Goal: Task Accomplishment & Management: Manage account settings

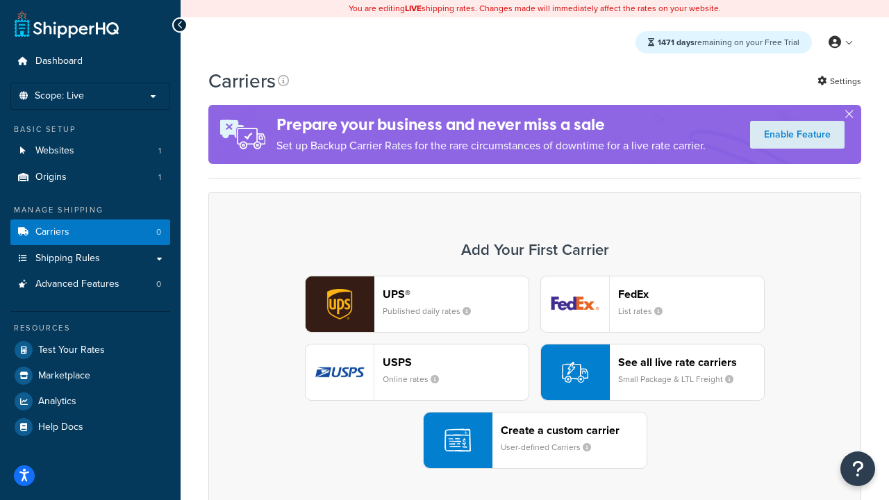
click at [535, 372] on div "UPS® Published daily rates FedEx List rates USPS Online rates See all live rate…" at bounding box center [534, 372] width 623 height 193
click at [691, 294] on header "FedEx" at bounding box center [691, 293] width 146 height 13
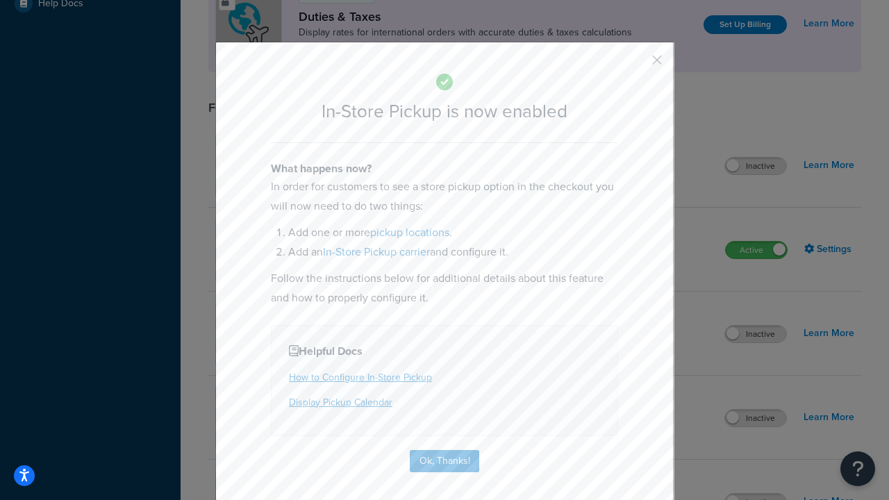
click at [636, 65] on button "button" at bounding box center [635, 64] width 3 height 3
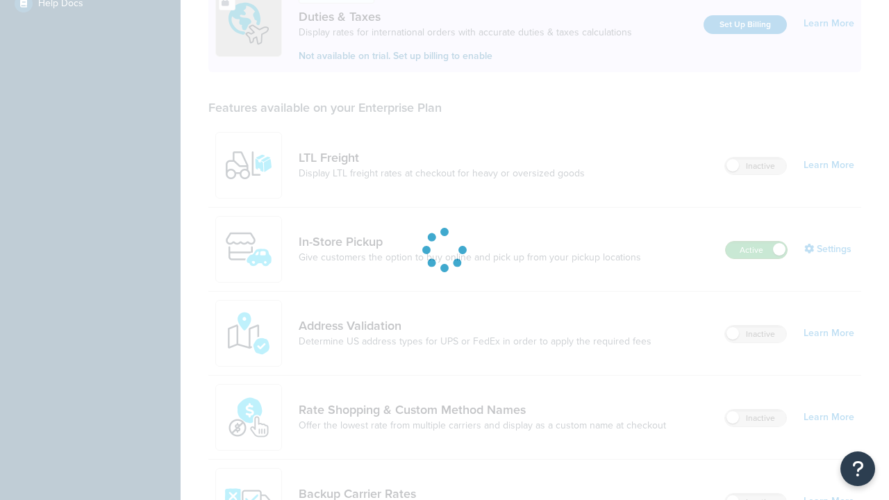
click at [756, 242] on label "Active" at bounding box center [755, 250] width 61 height 17
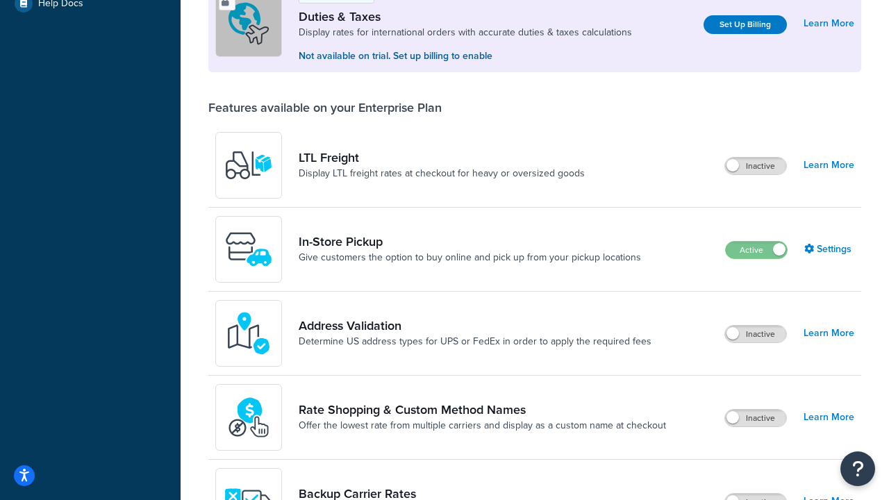
scroll to position [691, 0]
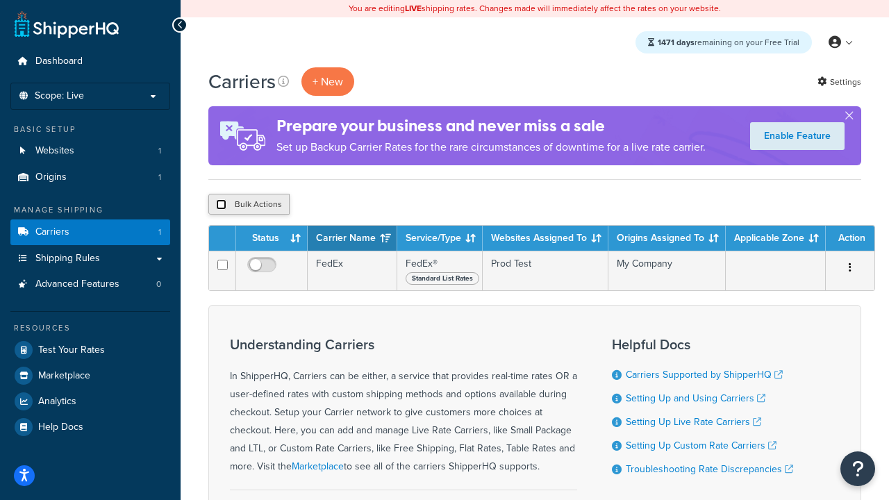
click at [221, 205] on input "checkbox" at bounding box center [221, 204] width 10 height 10
checkbox input "true"
click at [373, 205] on button "Delete" at bounding box center [370, 204] width 48 height 21
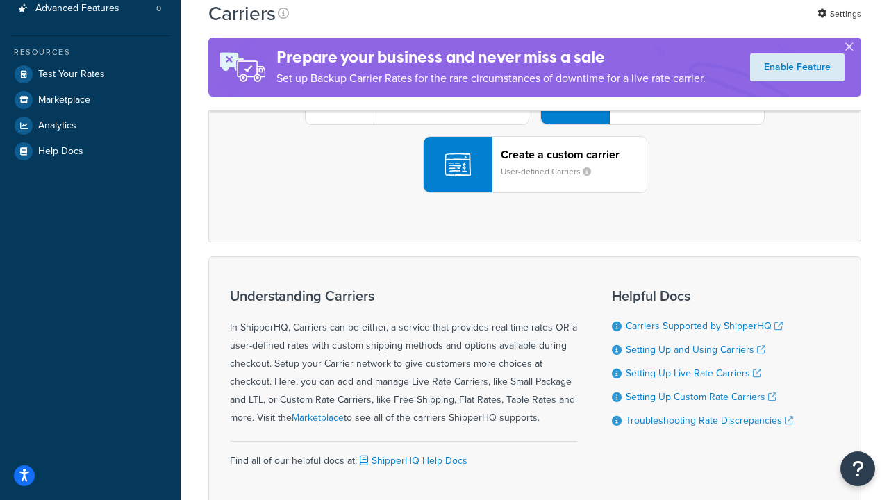
click at [535, 193] on div "UPS® Published daily rates FedEx List rates USPS Online rates See all live rate…" at bounding box center [534, 96] width 623 height 193
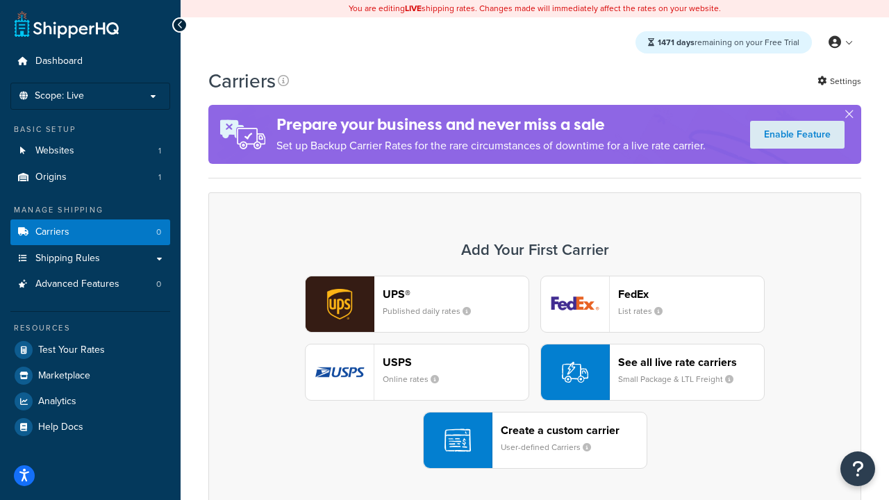
click at [535, 440] on div "Create a custom carrier User-defined Carriers" at bounding box center [573, 439] width 146 height 33
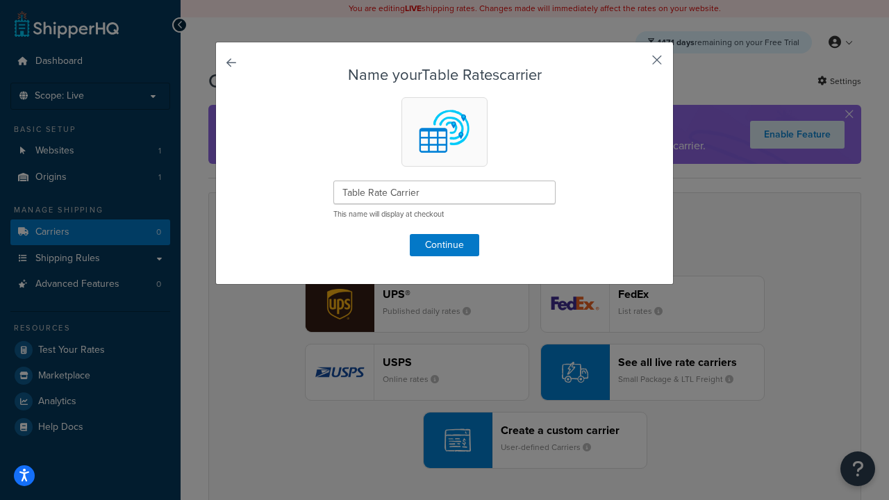
click at [636, 65] on button "button" at bounding box center [635, 64] width 3 height 3
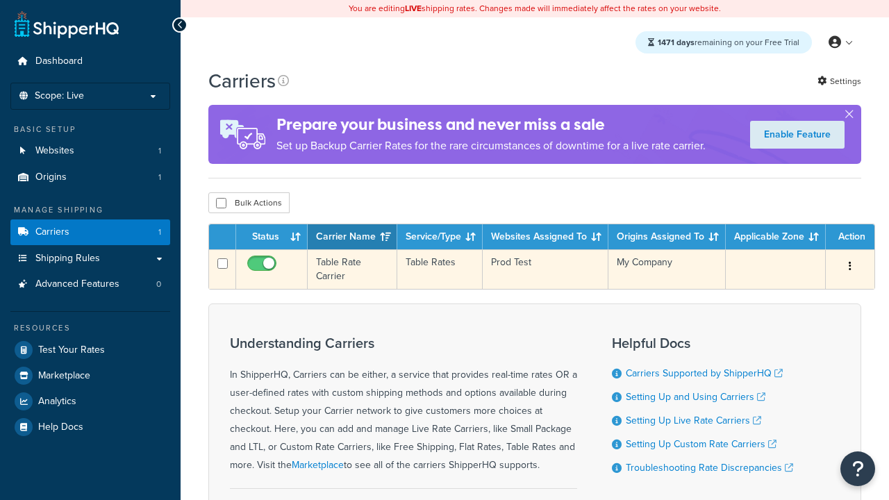
click at [850, 267] on icon "button" at bounding box center [849, 266] width 3 height 10
click at [0, 0] on link "Edit" at bounding box center [0, 0] width 0 height 0
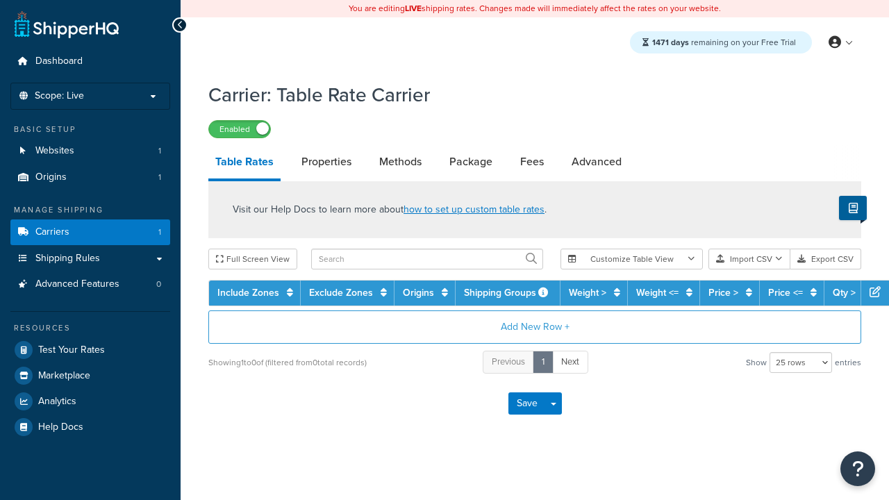
select select "25"
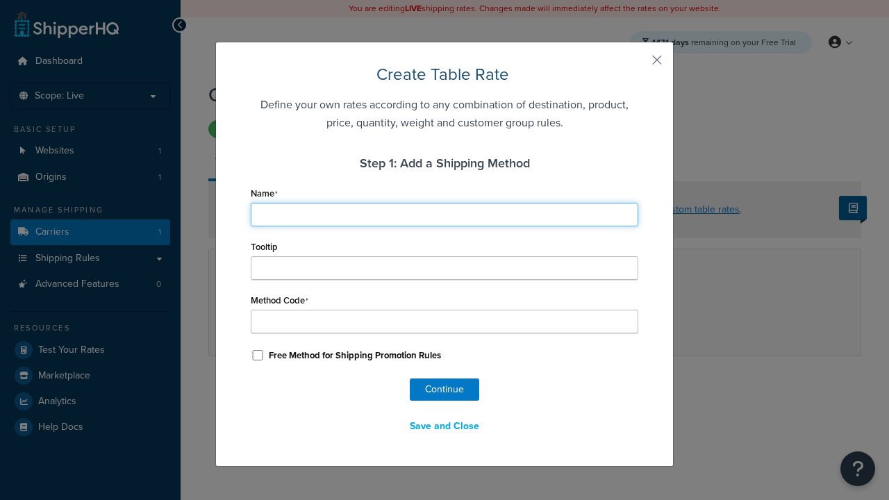
type input "Ground"
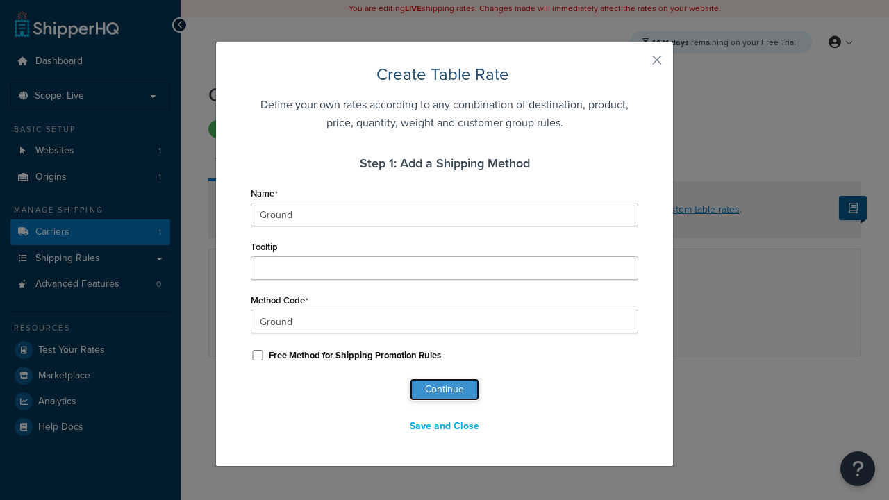
click at [444, 389] on button "Continue" at bounding box center [444, 389] width 69 height 22
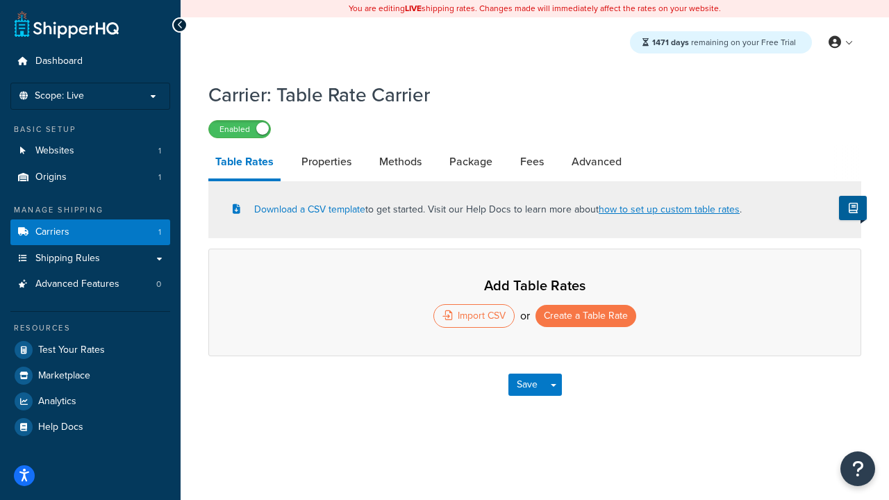
select select "25"
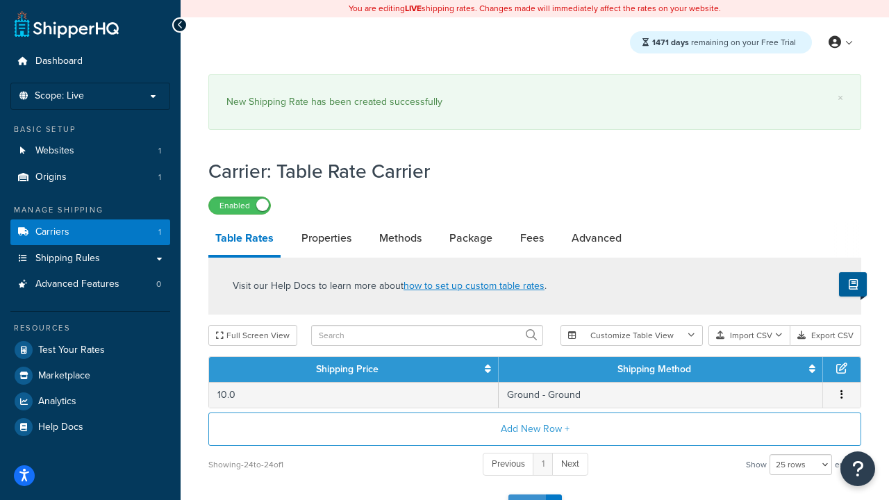
click at [526, 494] on button "Save" at bounding box center [526, 505] width 37 height 22
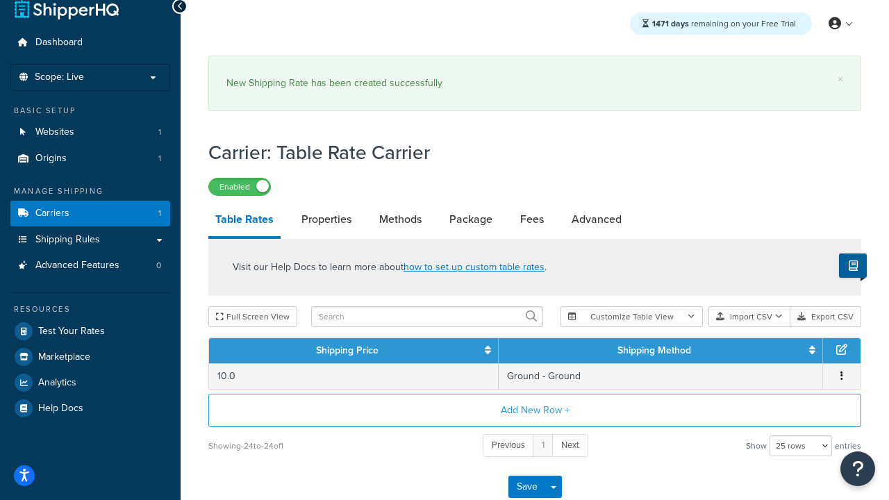
scroll to position [0, 0]
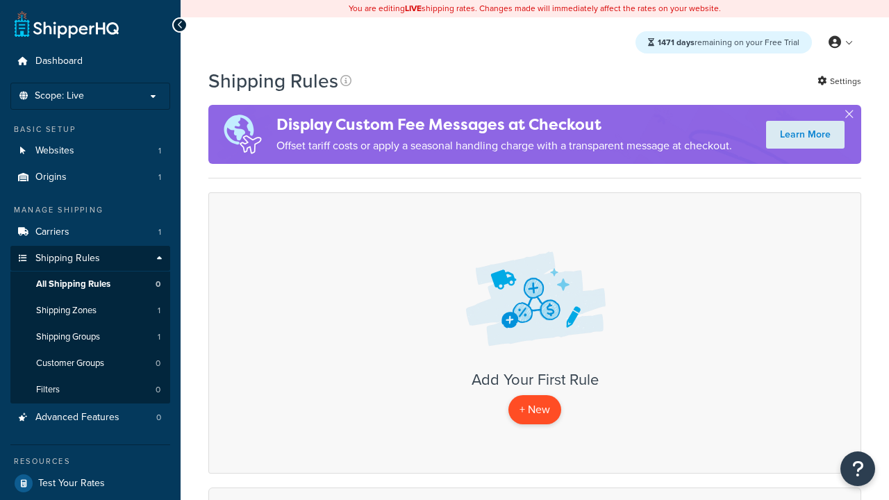
click at [535, 410] on p "+ New" at bounding box center [534, 409] width 53 height 28
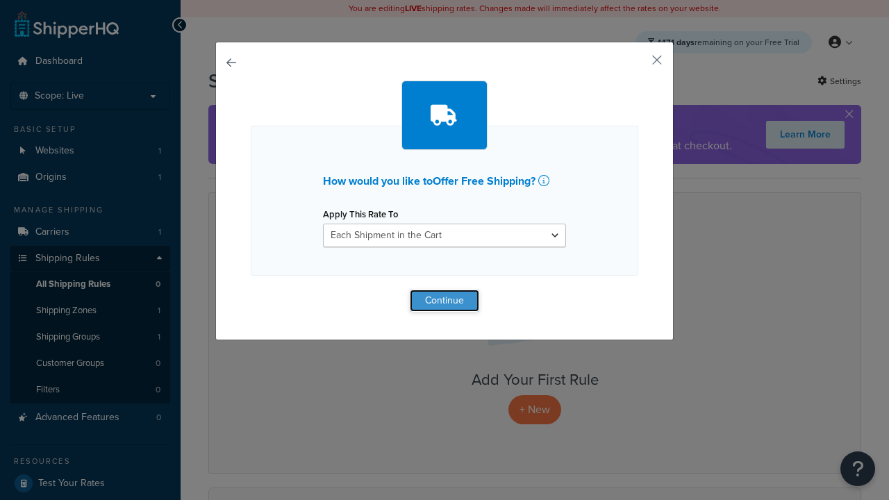
click at [444, 300] on button "Continue" at bounding box center [444, 300] width 69 height 22
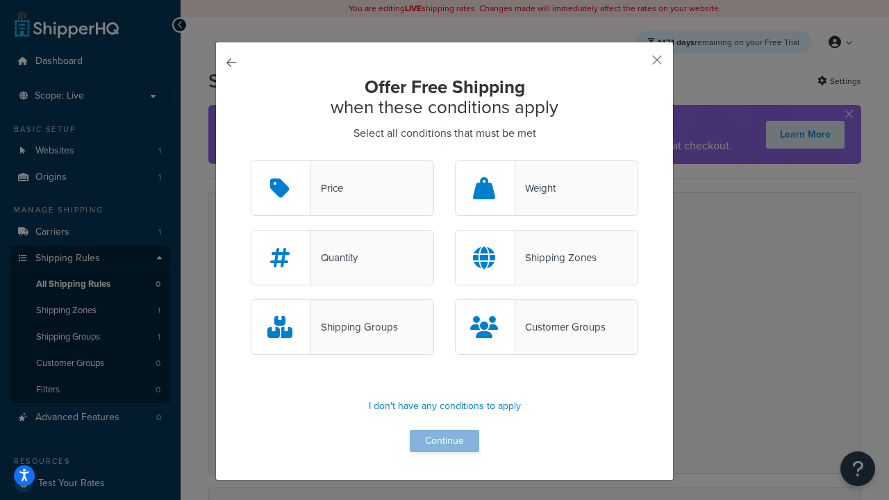
click at [342, 189] on div "Price" at bounding box center [327, 187] width 32 height 19
click at [0, 0] on input "Price" at bounding box center [0, 0] width 0 height 0
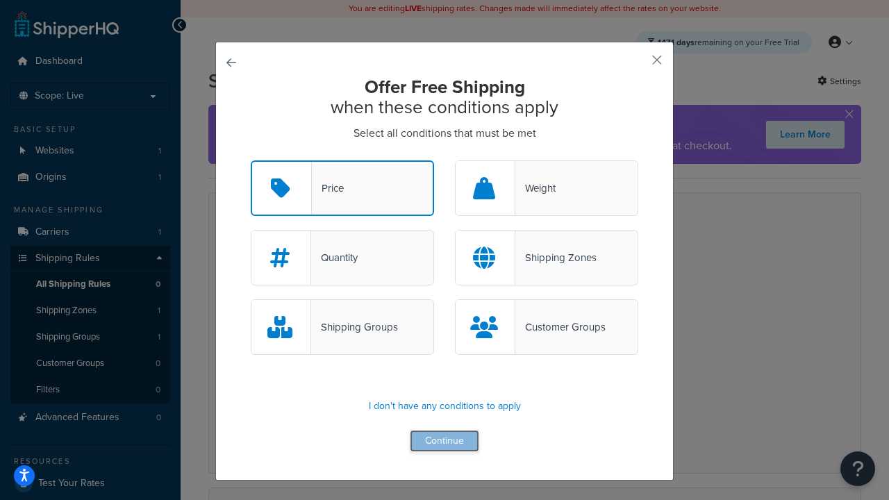
click at [444, 441] on button "Continue" at bounding box center [444, 441] width 69 height 22
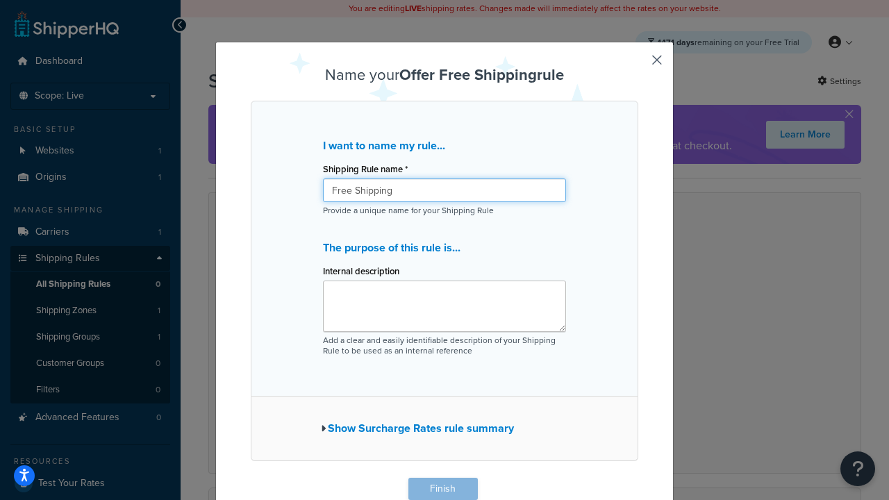
type input "Free Shipping"
click at [442, 489] on button "Finish" at bounding box center [442, 489] width 69 height 22
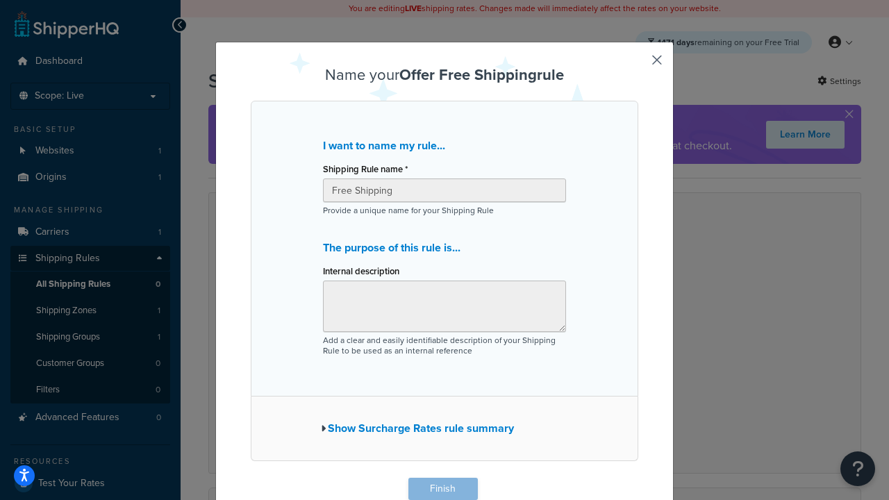
scroll to position [1, 0]
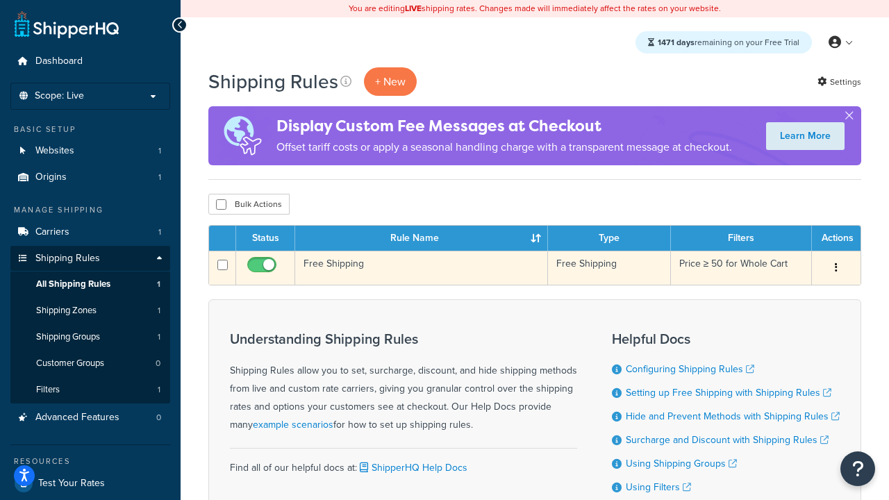
click at [263, 269] on input "checkbox" at bounding box center [263, 268] width 38 height 17
checkbox input "false"
click at [263, 269] on input "checkbox" at bounding box center [263, 268] width 38 height 17
checkbox input "true"
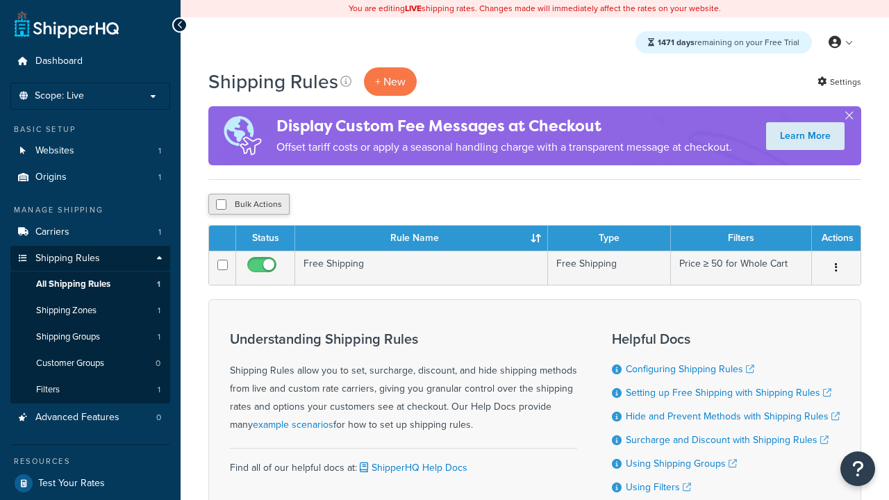
click at [249, 205] on button "Bulk Actions" at bounding box center [248, 204] width 81 height 21
checkbox input "true"
click at [0, 0] on button "Delete" at bounding box center [0, 0] width 0 height 0
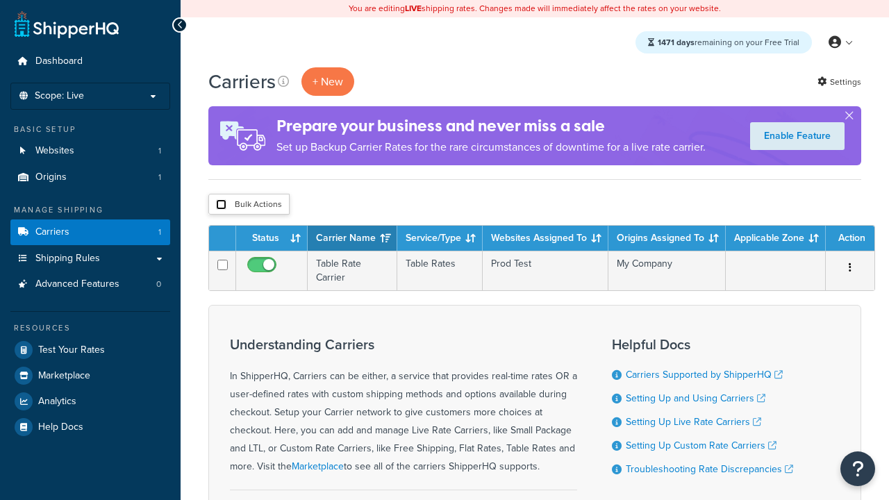
click at [221, 205] on input "checkbox" at bounding box center [221, 204] width 10 height 10
checkbox input "true"
click at [0, 0] on button "Delete" at bounding box center [0, 0] width 0 height 0
